Goal: Task Accomplishment & Management: Use online tool/utility

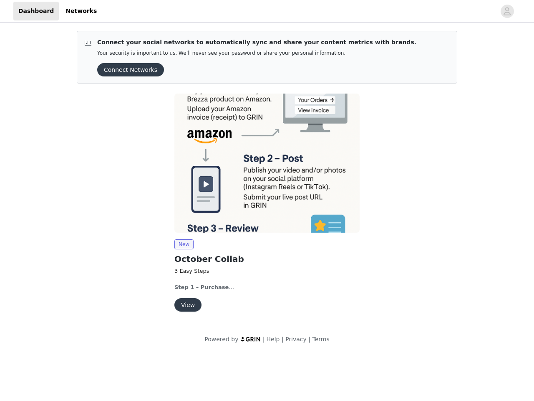
click at [267, 177] on img at bounding box center [267, 163] width 185 height 139
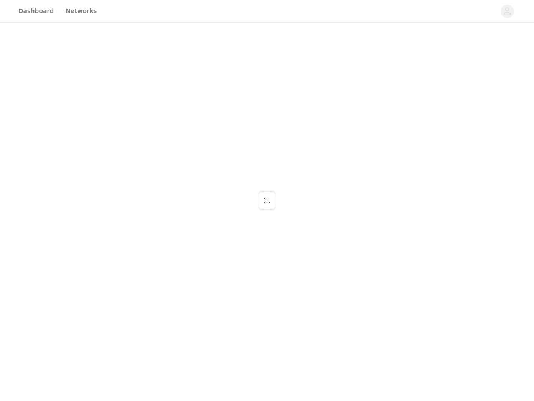
click at [508, 11] on div at bounding box center [267, 200] width 534 height 401
click at [128, 70] on div at bounding box center [267, 200] width 534 height 401
click at [267, 163] on div at bounding box center [267, 200] width 534 height 401
click at [184, 244] on div at bounding box center [267, 200] width 534 height 401
click at [187, 305] on div at bounding box center [267, 200] width 534 height 401
